Goal: Unclear

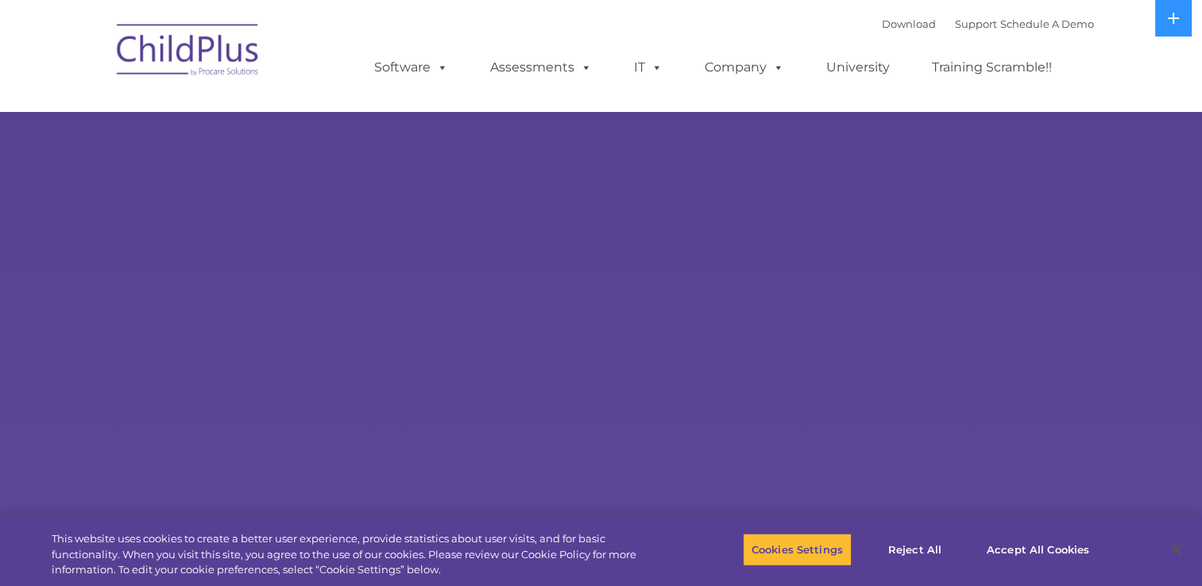
select select "MEDIUM"
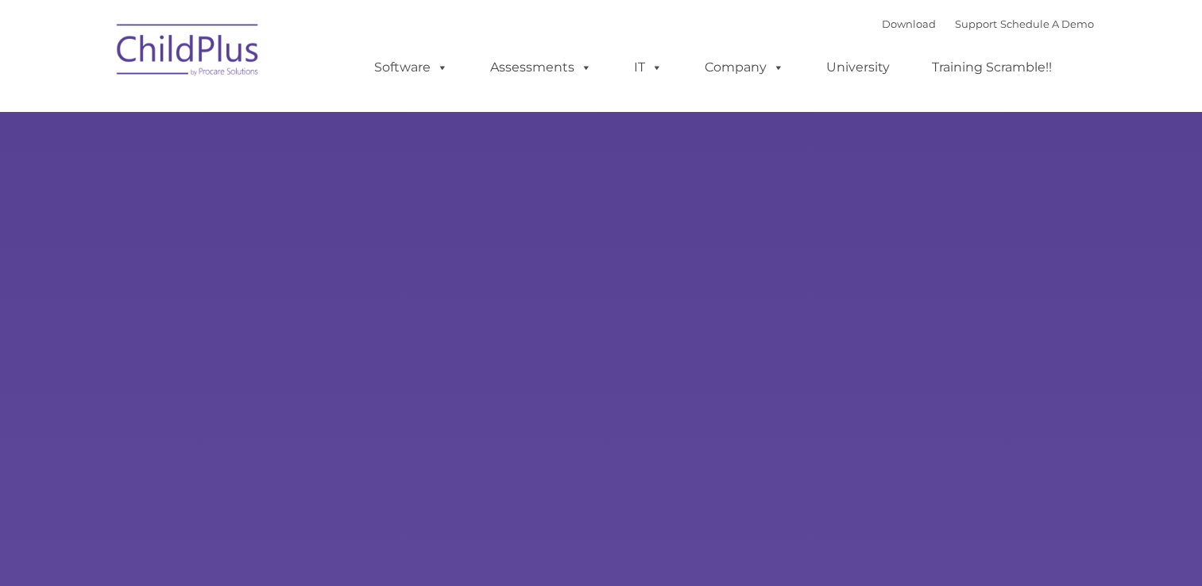
select select "MEDIUM"
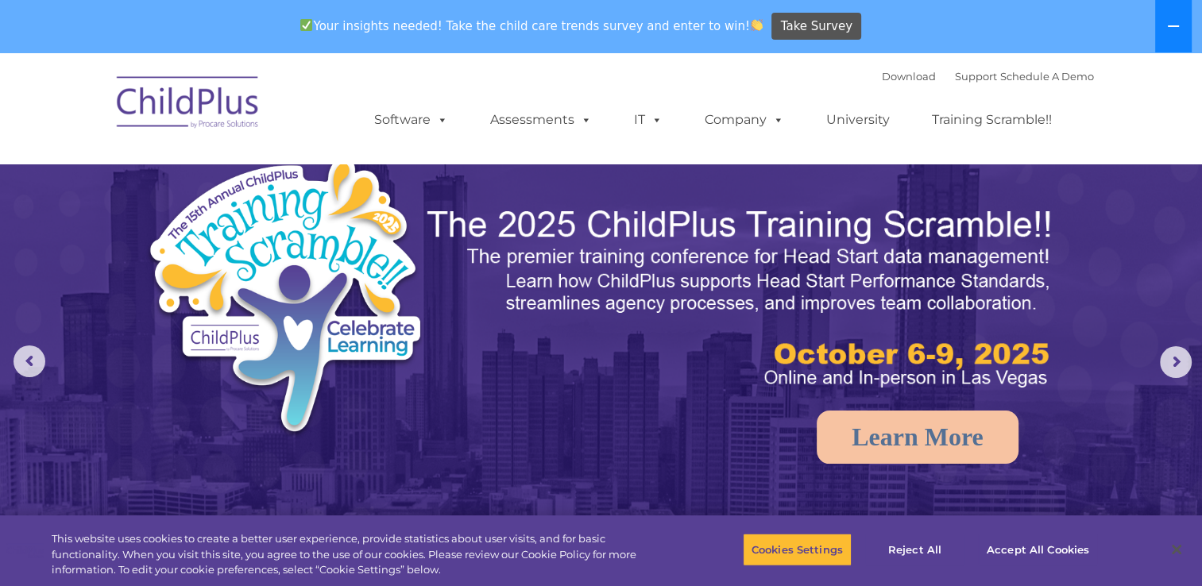
click at [1183, 33] on button at bounding box center [1173, 26] width 37 height 52
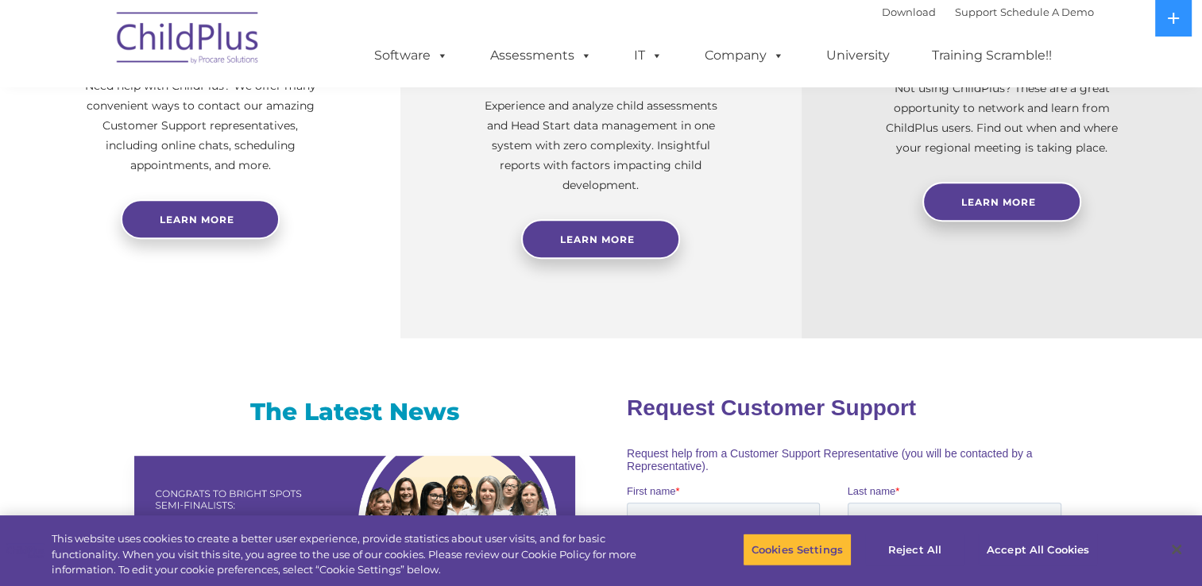
scroll to position [712, 0]
click at [816, 551] on button "Cookies Settings" at bounding box center [797, 549] width 109 height 33
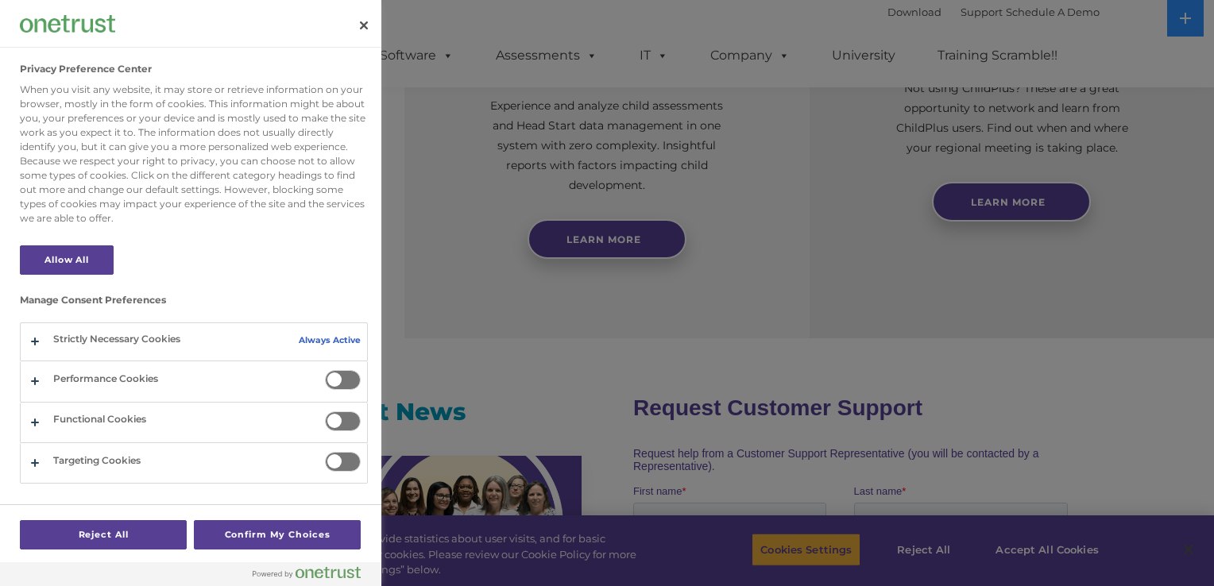
click at [816, 551] on div at bounding box center [607, 293] width 1214 height 586
click at [356, 20] on button "Close" at bounding box center [363, 25] width 35 height 35
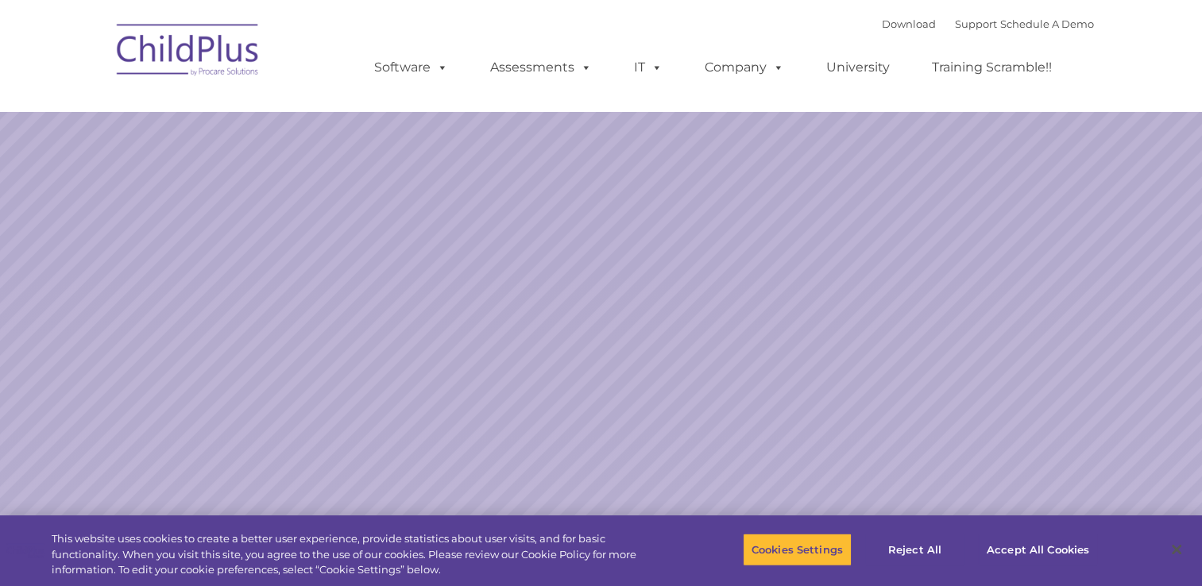
select select "MEDIUM"
